Goal: Information Seeking & Learning: Find contact information

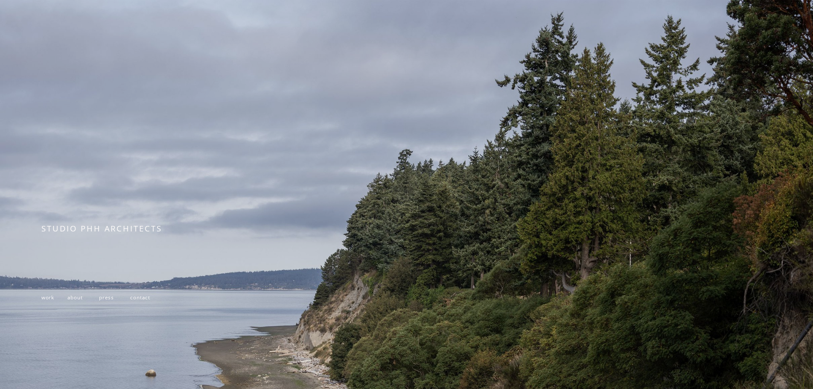
click at [138, 299] on span "contact" at bounding box center [140, 297] width 20 height 7
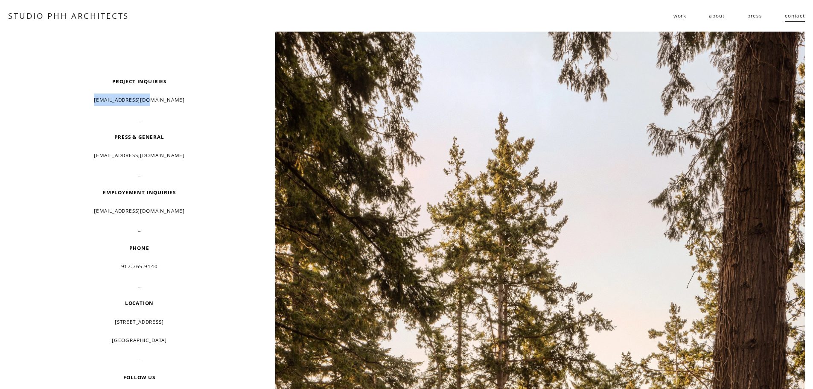
drag, startPoint x: 181, startPoint y: 105, endPoint x: 94, endPoint y: 106, distance: 86.7
click at [94, 106] on p "[EMAIL_ADDRESS][DOMAIN_NAME]" at bounding box center [139, 99] width 196 height 12
drag, startPoint x: 177, startPoint y: 215, endPoint x: 70, endPoint y: 216, distance: 106.3
click at [71, 216] on p "[EMAIL_ADDRESS][DOMAIN_NAME]" at bounding box center [139, 210] width 196 height 12
copy p "[EMAIL_ADDRESS][DOMAIN_NAME]"
